Goal: Task Accomplishment & Management: Complete application form

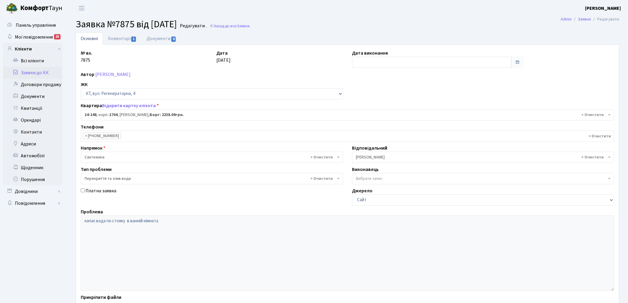
select select "7525"
select select "32"
click at [43, 75] on link "Заявки до КК" at bounding box center [32, 73] width 59 height 12
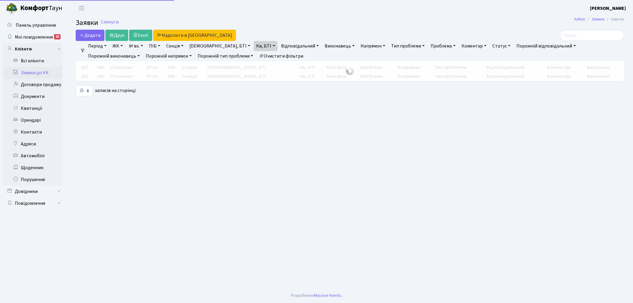
select select "25"
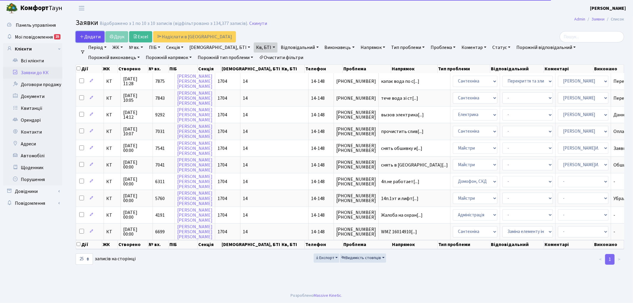
click at [99, 35] on span "Додати" at bounding box center [90, 37] width 21 height 7
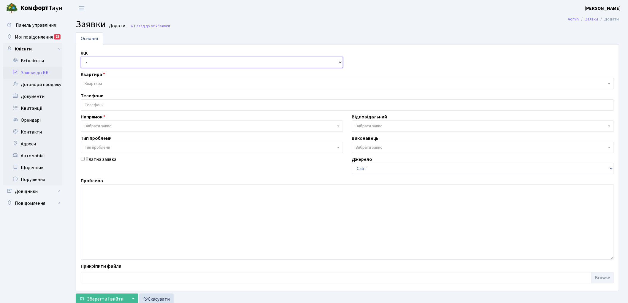
click at [101, 61] on select "- КТ, вул. Регенераторна, 4 КТ2, просп. Соборності, 17 КТ3, вул. Березнева, 16 …" at bounding box center [212, 62] width 262 height 11
click at [81, 57] on select "- КТ, вул. Регенераторна, 4 КТ2, просп. Соборності, 17 КТ3, вул. Березнева, 16 …" at bounding box center [212, 62] width 262 height 11
click at [94, 63] on select "- КТ, вул. Регенераторна, 4 КТ2, просп. Соборності, 17 КТ3, вул. Березнева, 16 …" at bounding box center [212, 62] width 262 height 11
select select "271"
click at [81, 57] on select "- КТ, вул. Регенераторна, 4 КТ2, просп. Соборності, 17 КТ3, вул. Березнева, 16 …" at bounding box center [212, 62] width 262 height 11
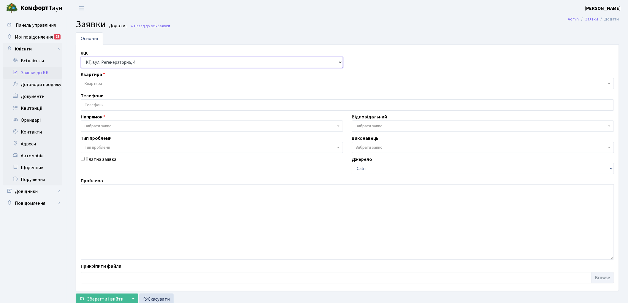
select select
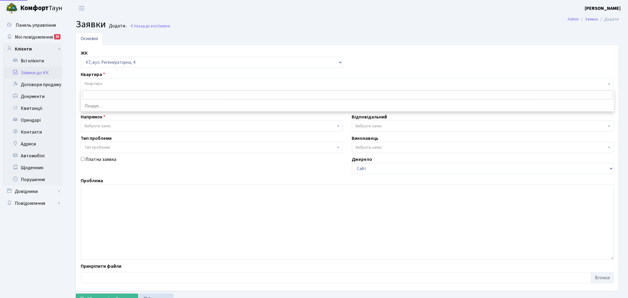
click at [98, 80] on span "Квартира" at bounding box center [347, 83] width 533 height 11
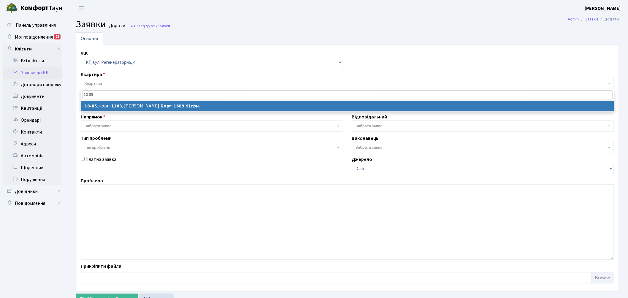
type input "10-85"
select select
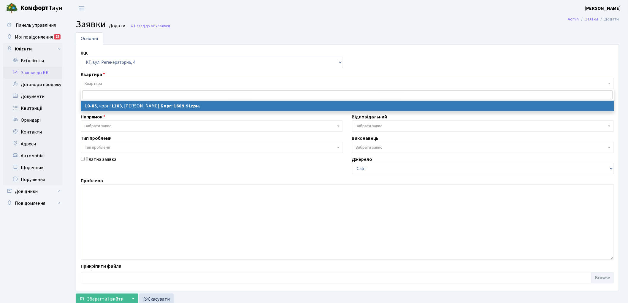
select select "6654"
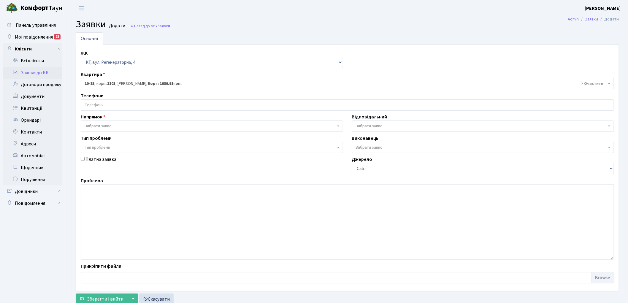
click at [136, 97] on div "Телефони" at bounding box center [347, 101] width 542 height 18
click at [122, 101] on input "search" at bounding box center [347, 105] width 532 height 11
